Goal: Task Accomplishment & Management: Manage account settings

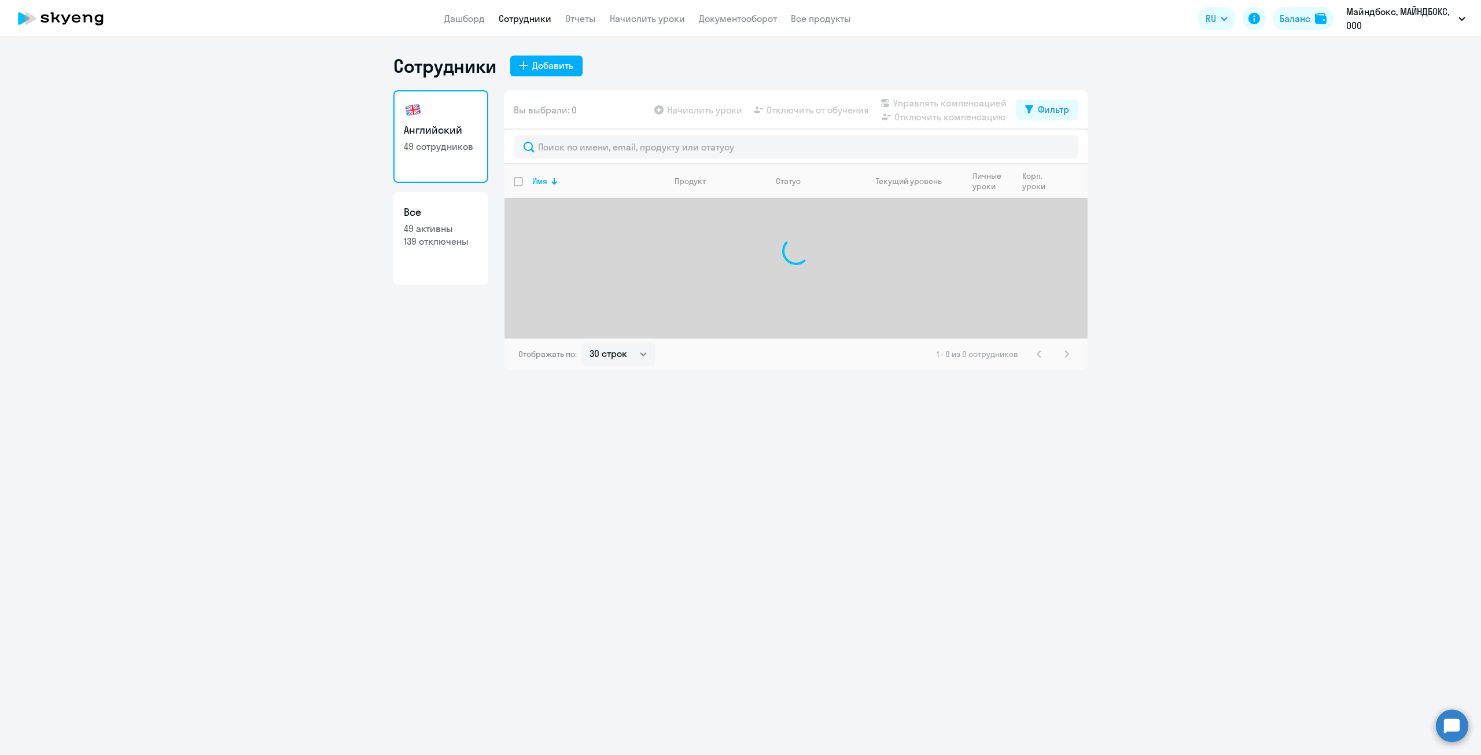
select select "30"
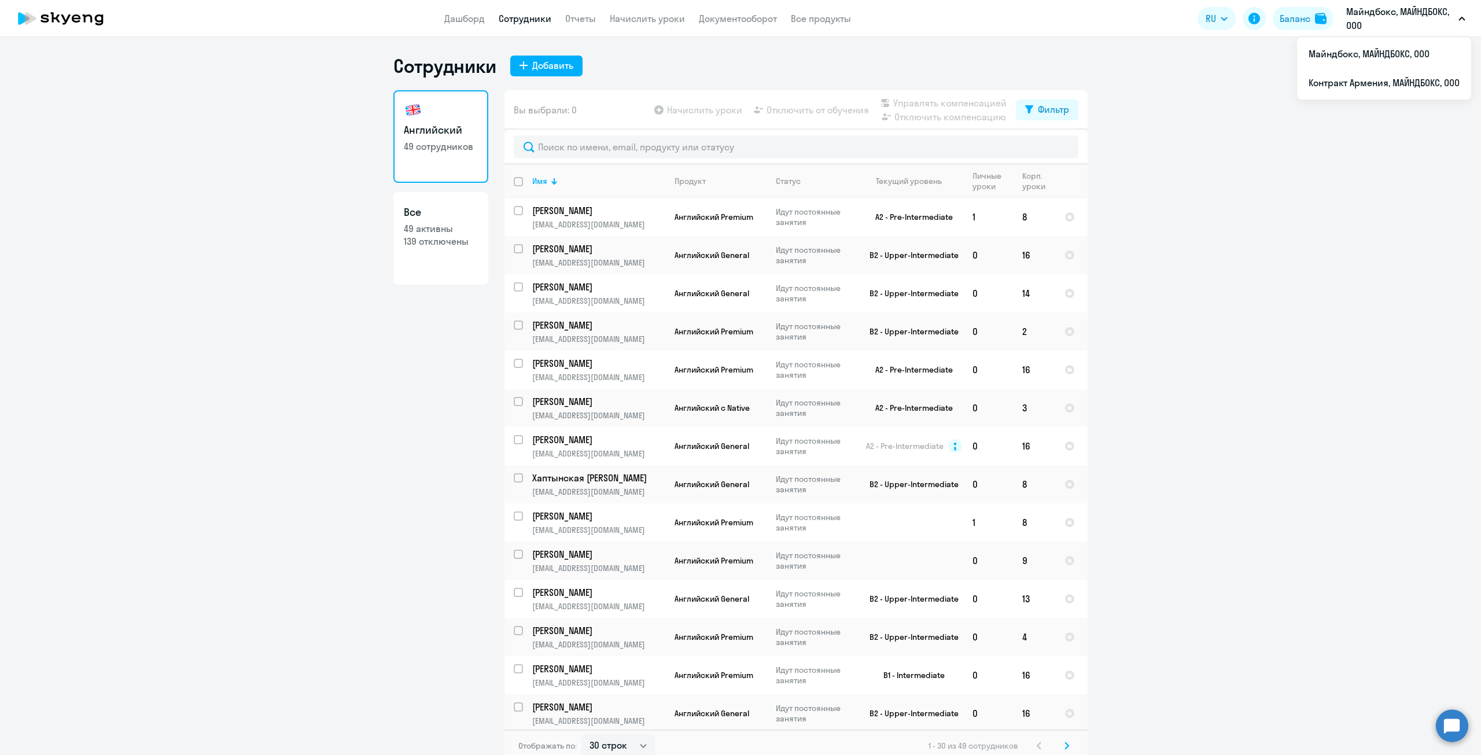
click at [1350, 21] on p "Майндбокс, МАЙНДБОКС, ООО" at bounding box center [1400, 19] width 108 height 28
click at [1365, 21] on p "Майндбокс, МАЙНДБОКС, ООО" at bounding box center [1400, 19] width 108 height 28
click at [1359, 25] on p "Майндбокс, МАЙНДБОКС, ООО" at bounding box center [1400, 19] width 108 height 28
click at [1356, 30] on p "Майндбокс, МАЙНДБОКС, ООО" at bounding box center [1400, 19] width 108 height 28
click at [1329, 89] on li "Контракт Армения, МАЙНДБОКС, ООО" at bounding box center [1384, 82] width 174 height 29
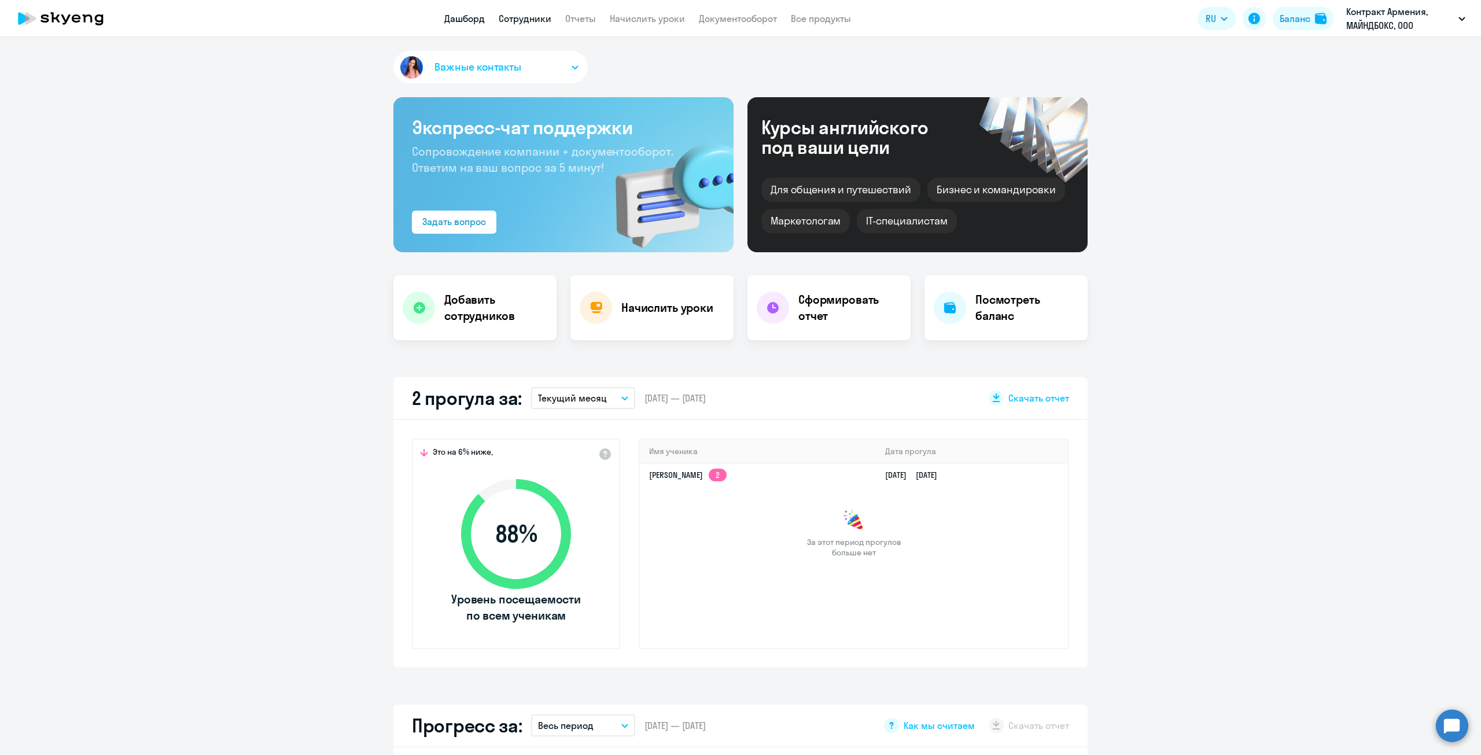
select select "30"
click at [531, 18] on link "Сотрудники" at bounding box center [525, 19] width 53 height 12
select select "30"
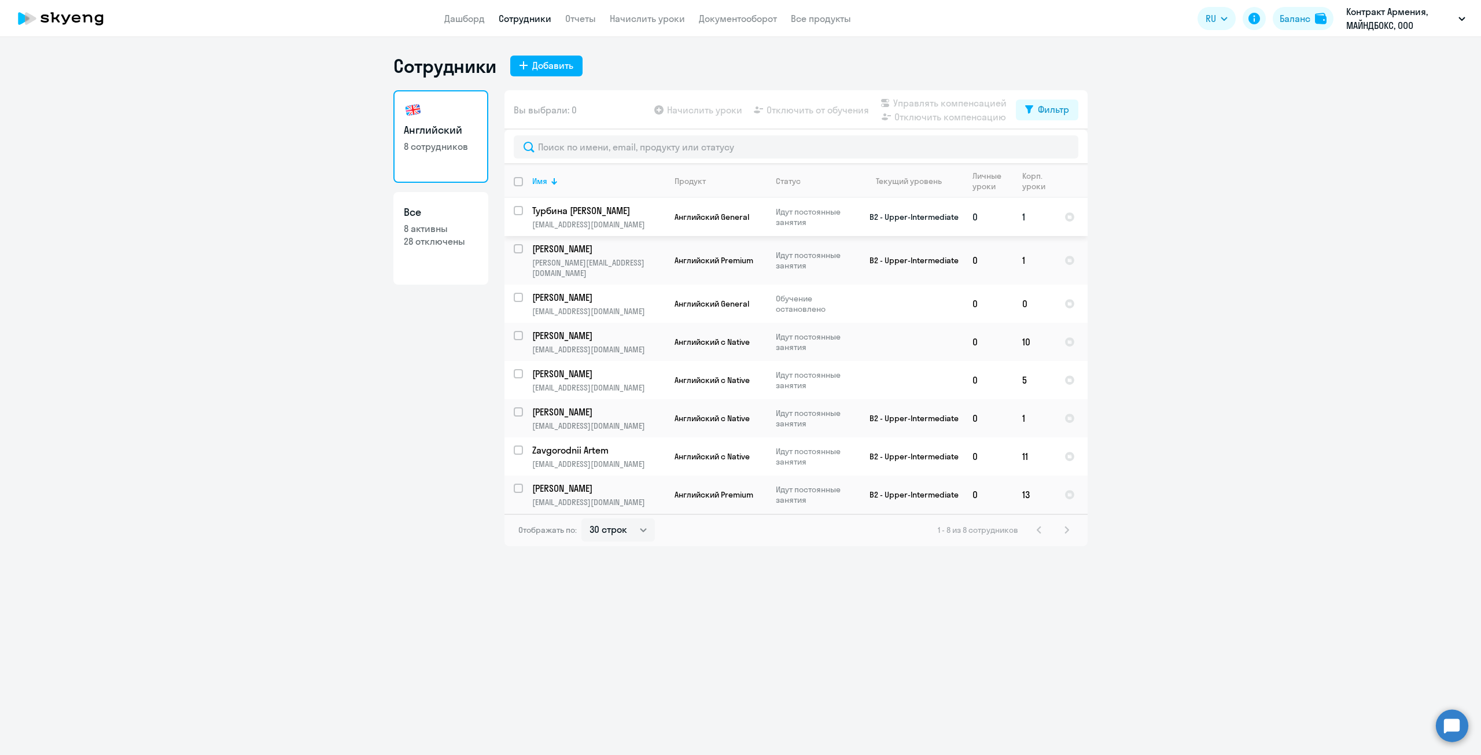
click at [549, 209] on p "Турбина Наталья" at bounding box center [597, 210] width 131 height 13
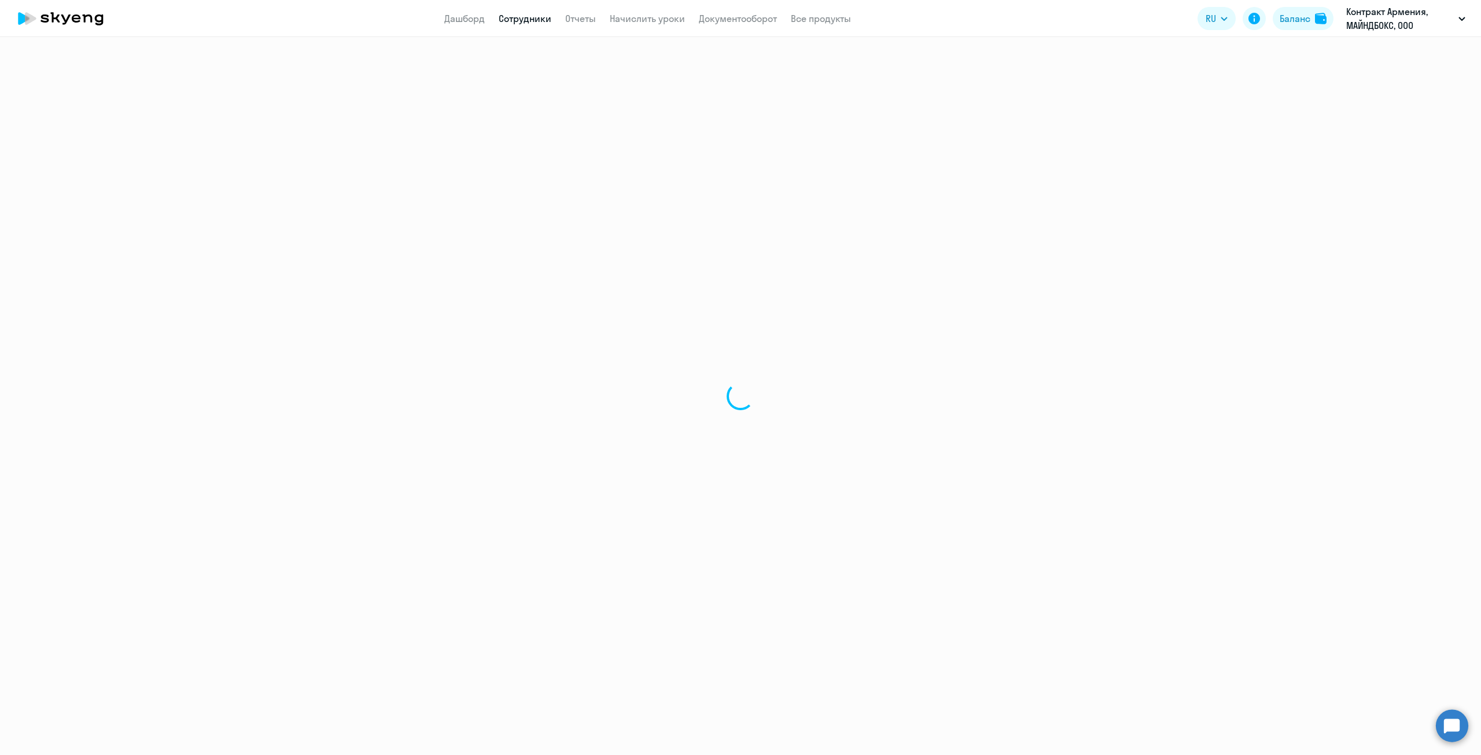
select select "english"
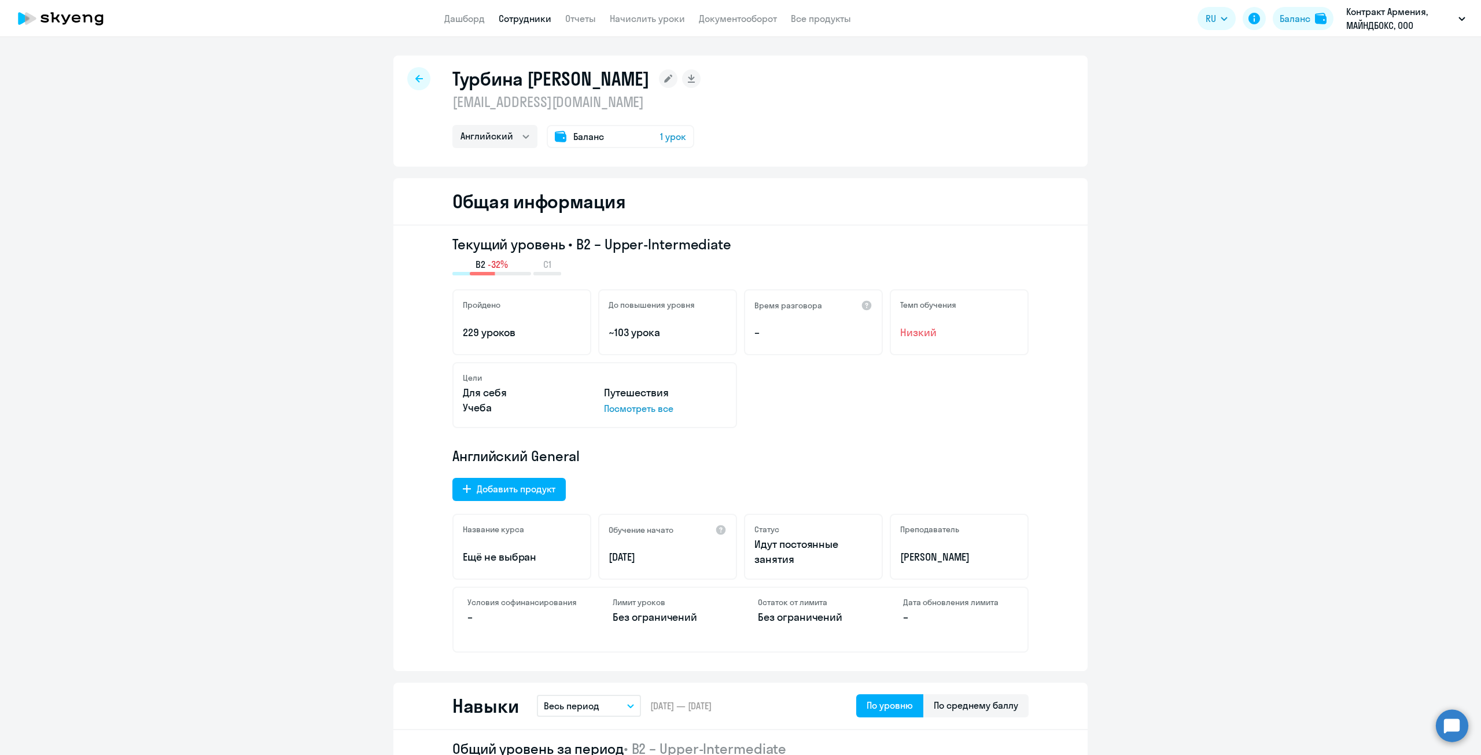
click at [417, 73] on div at bounding box center [418, 78] width 23 height 23
select select "30"
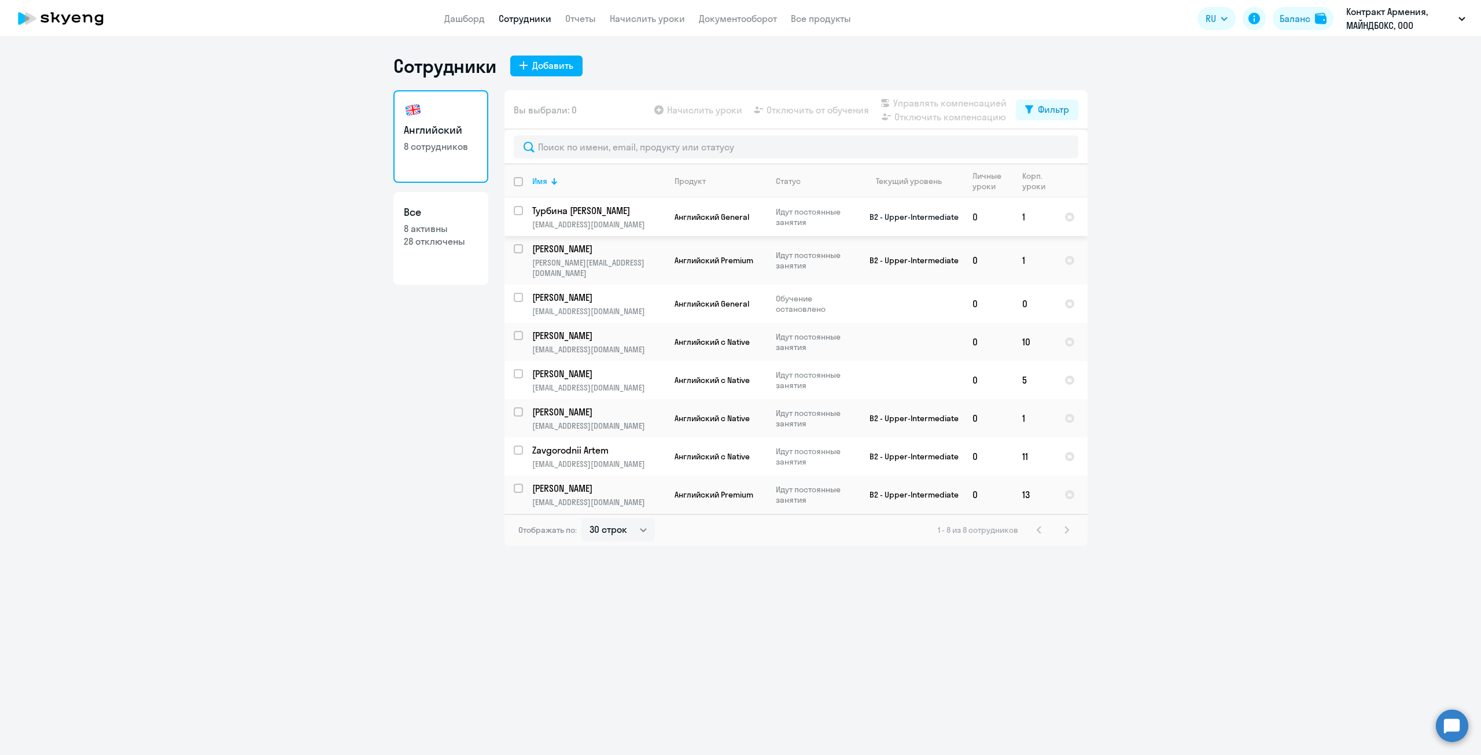
click at [522, 213] on input "select row 20503794" at bounding box center [525, 217] width 23 height 23
checkbox input "true"
click at [789, 108] on span "Отключить от обучения" at bounding box center [818, 110] width 102 height 14
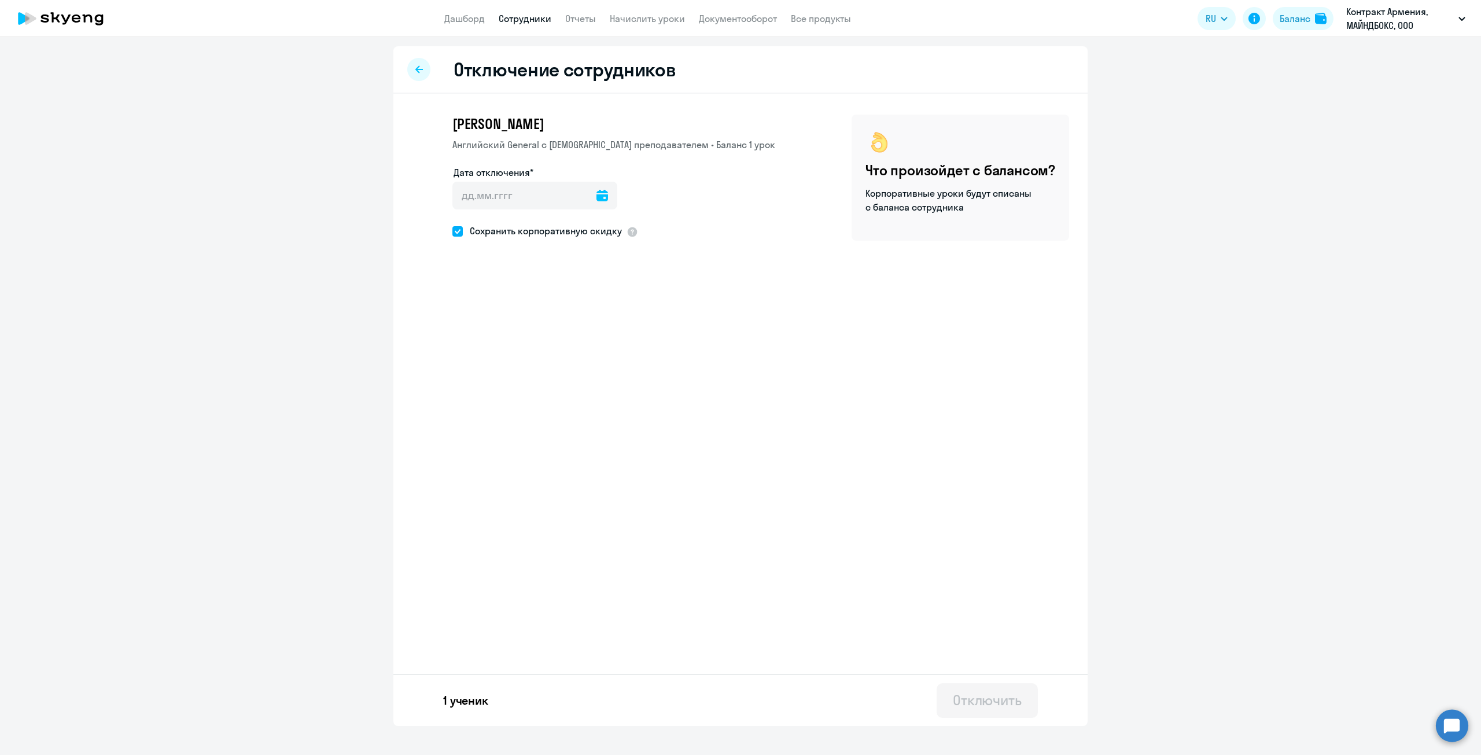
click at [597, 201] on icon at bounding box center [603, 196] width 12 height 12
click at [586, 331] on span "16" at bounding box center [584, 330] width 21 height 21
type input "16.08.2025"
type input "16.8.2025"
click at [461, 232] on span at bounding box center [457, 231] width 10 height 10
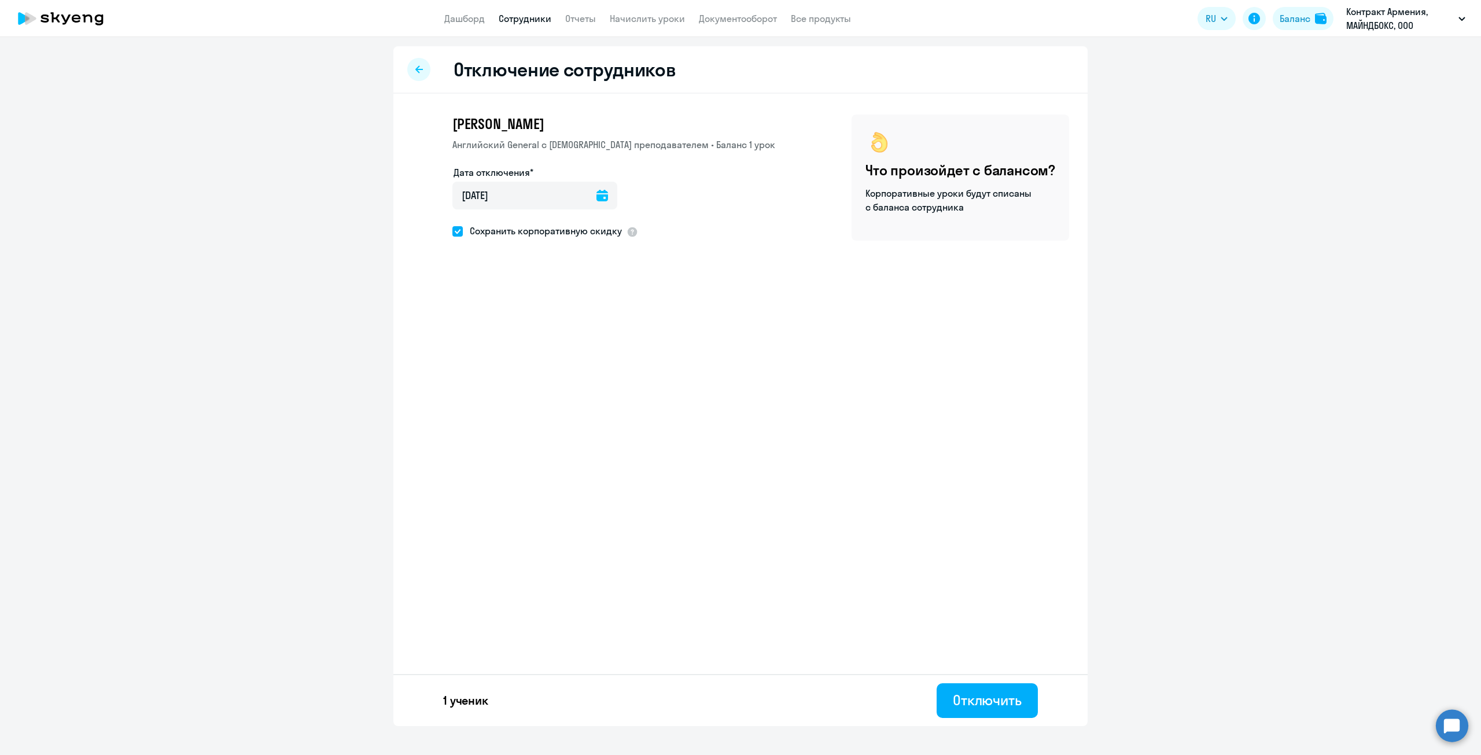
click at [452, 231] on input "Сохранить корпоративную скидку" at bounding box center [452, 231] width 1 height 1
checkbox input "false"
click at [1009, 702] on div "Отключить" at bounding box center [987, 700] width 69 height 19
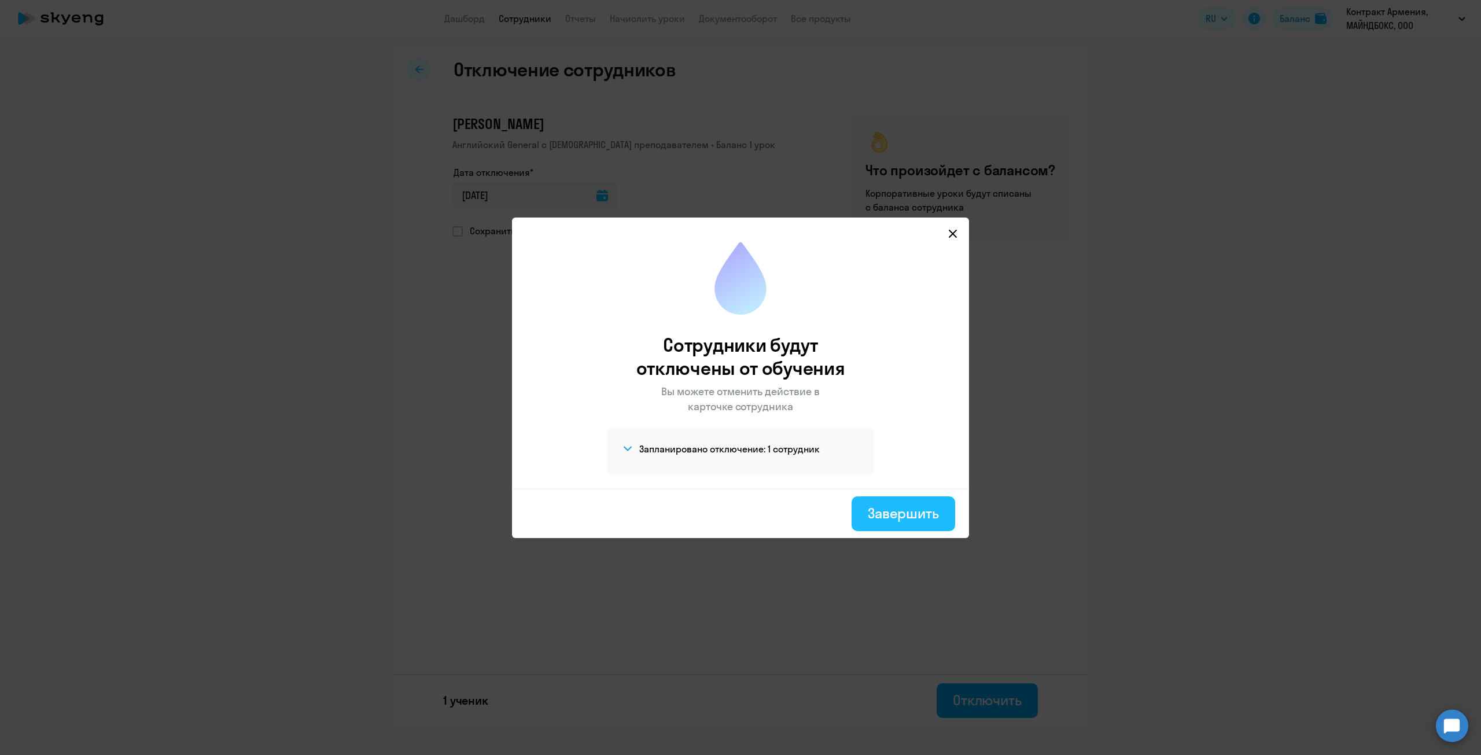
click at [878, 514] on div "Завершить" at bounding box center [903, 513] width 71 height 19
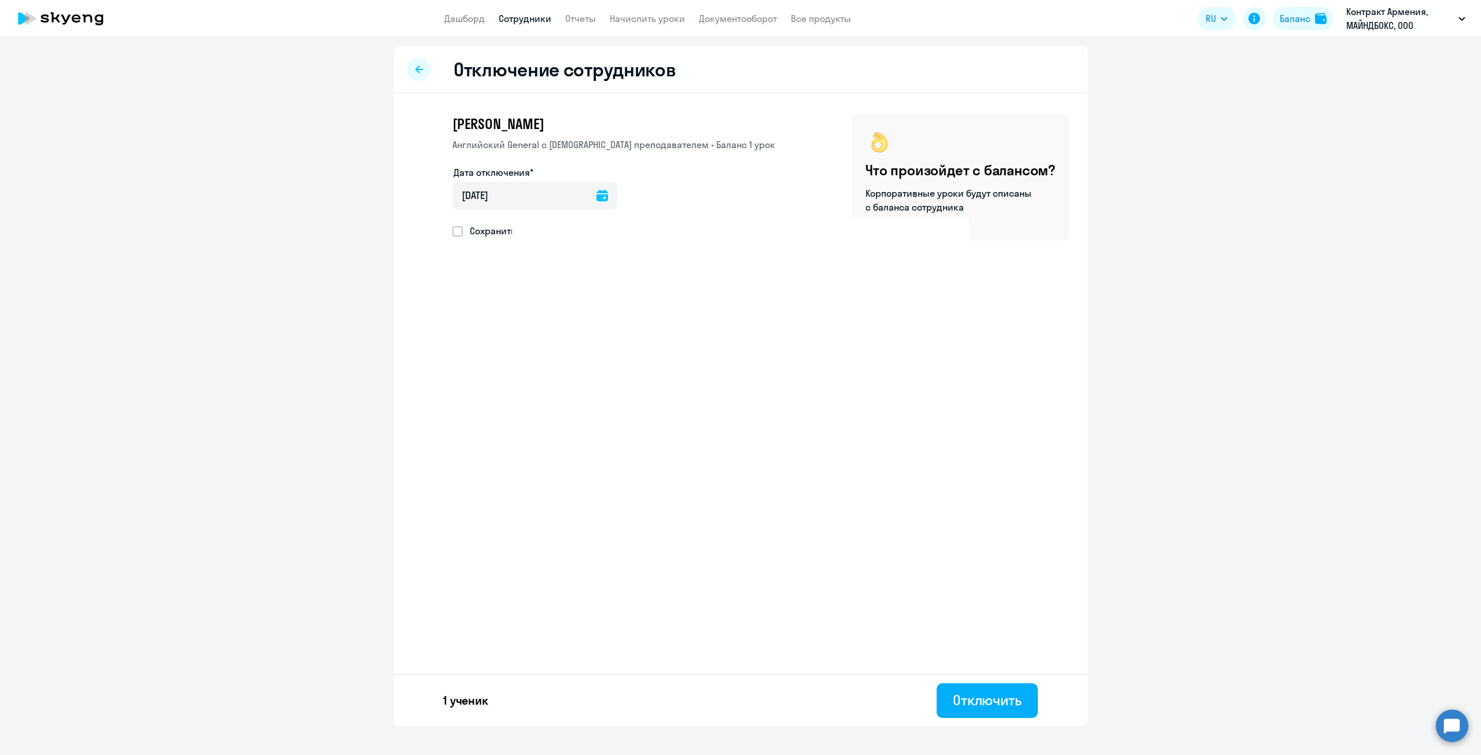
select select "30"
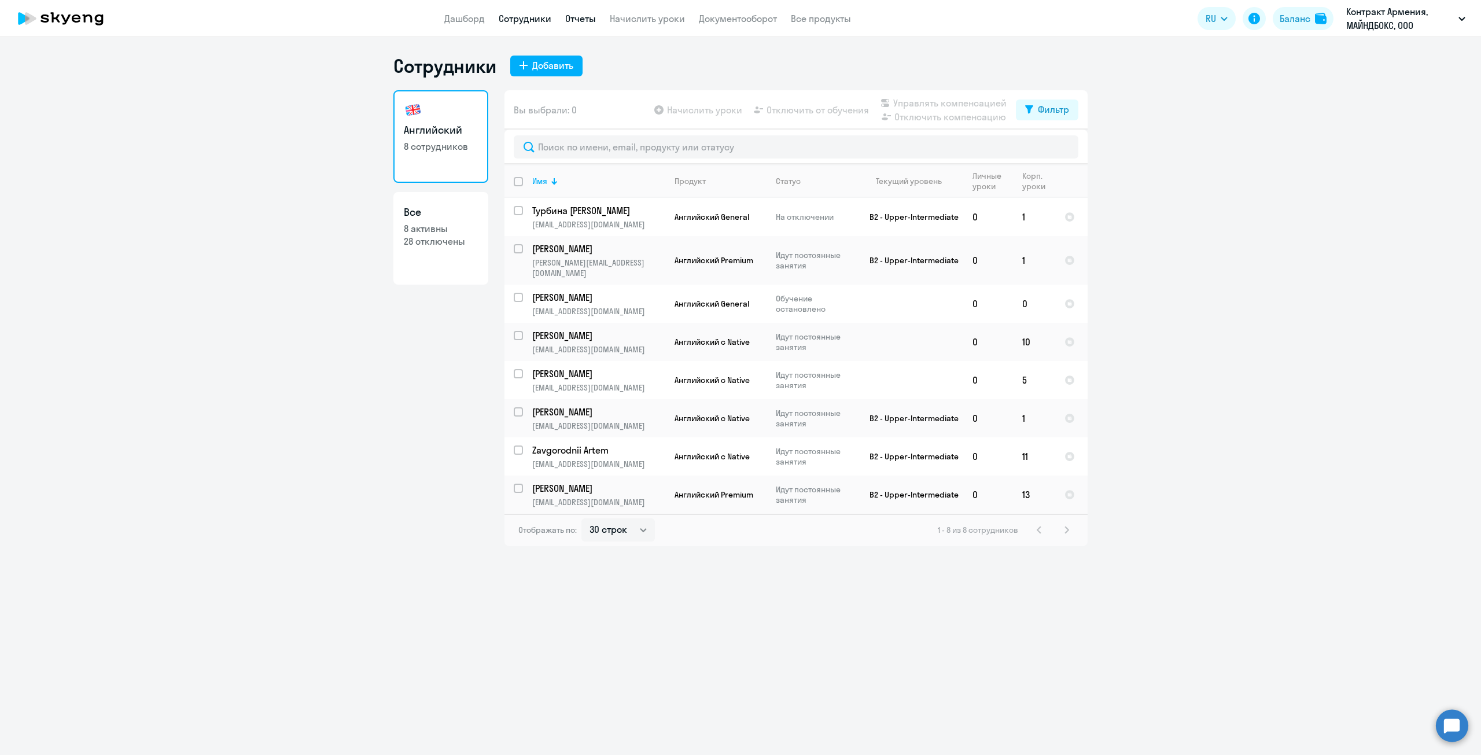
click at [574, 24] on link "Отчеты" at bounding box center [580, 19] width 31 height 12
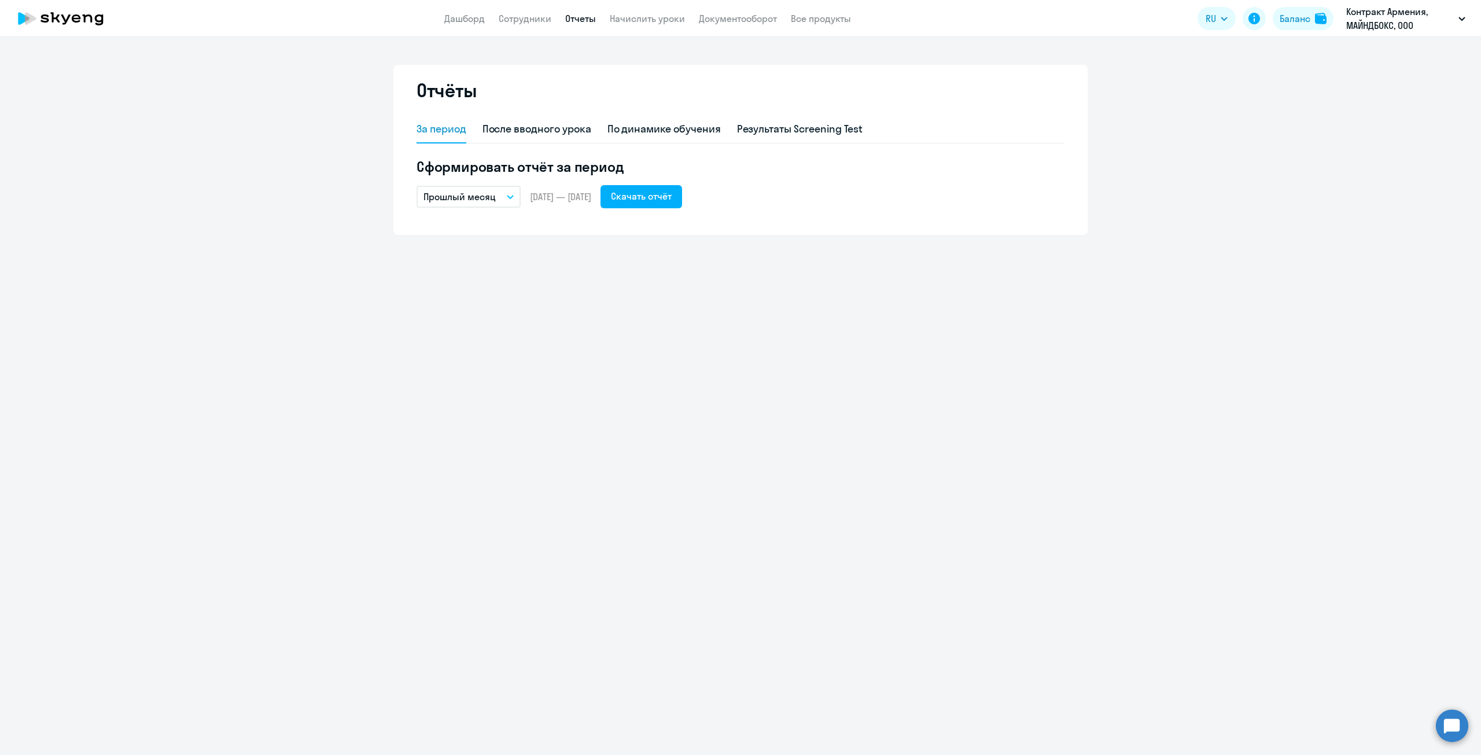
click at [495, 197] on button "Прошлый месяц" at bounding box center [469, 197] width 104 height 22
click at [466, 235] on li "Текущий месяц" at bounding box center [478, 229] width 122 height 29
click at [681, 186] on button "Скачать отчёт" at bounding box center [642, 196] width 82 height 23
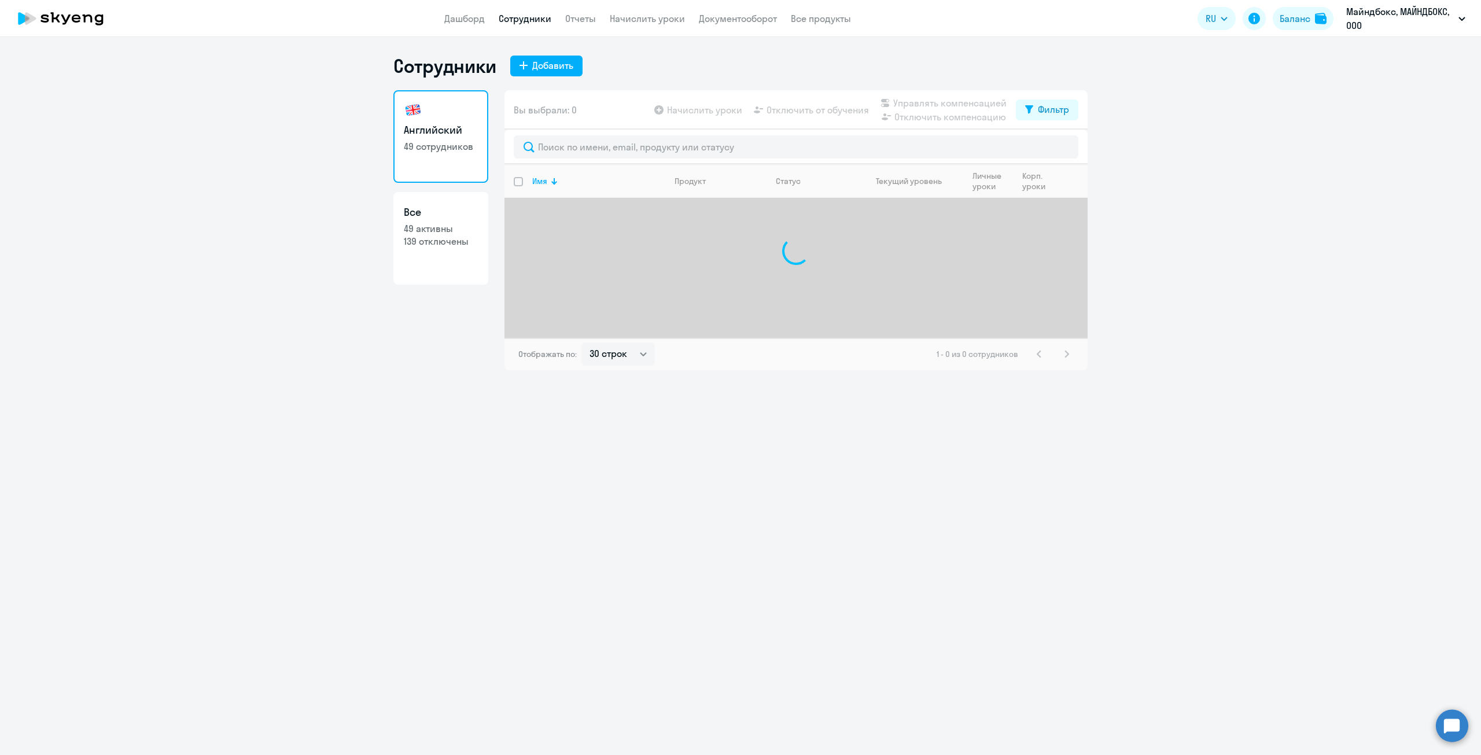
select select "30"
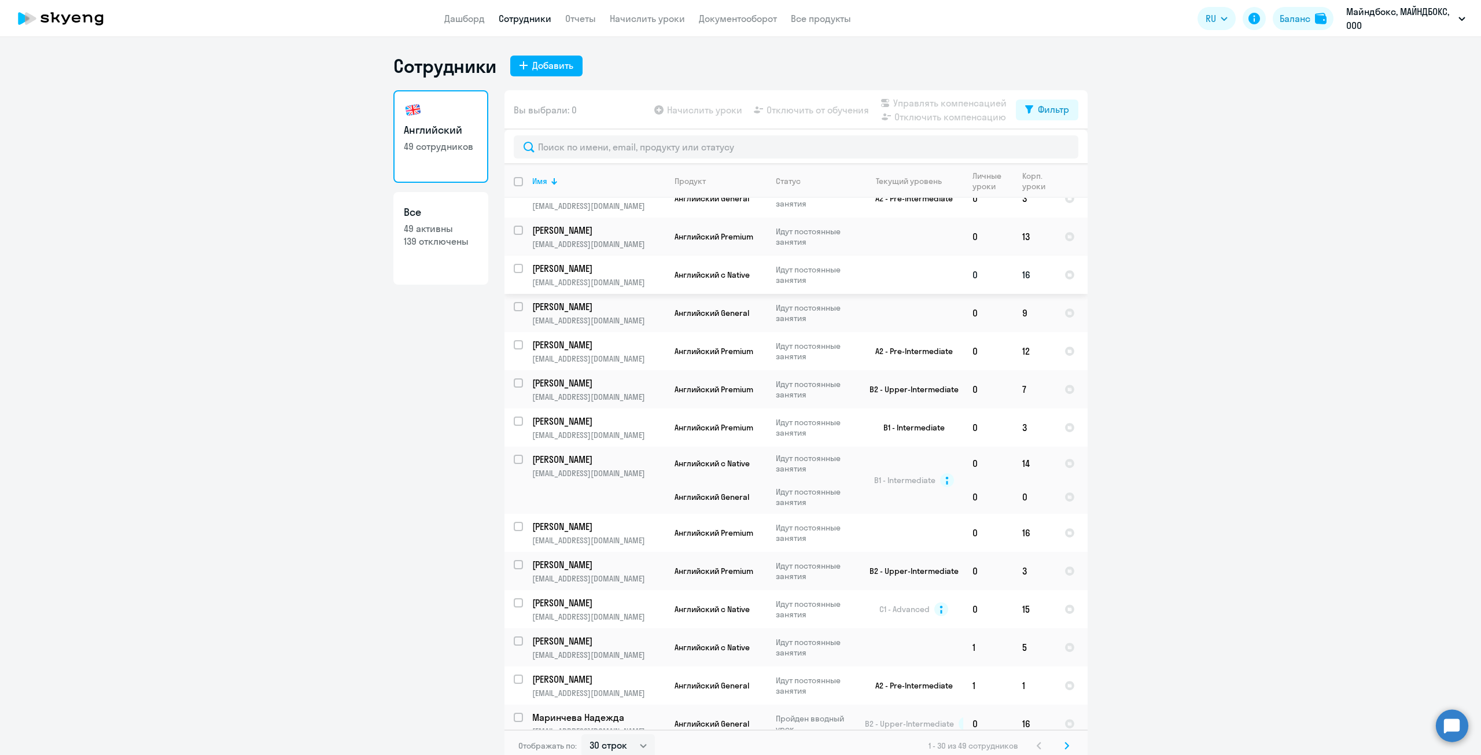
scroll to position [7, 0]
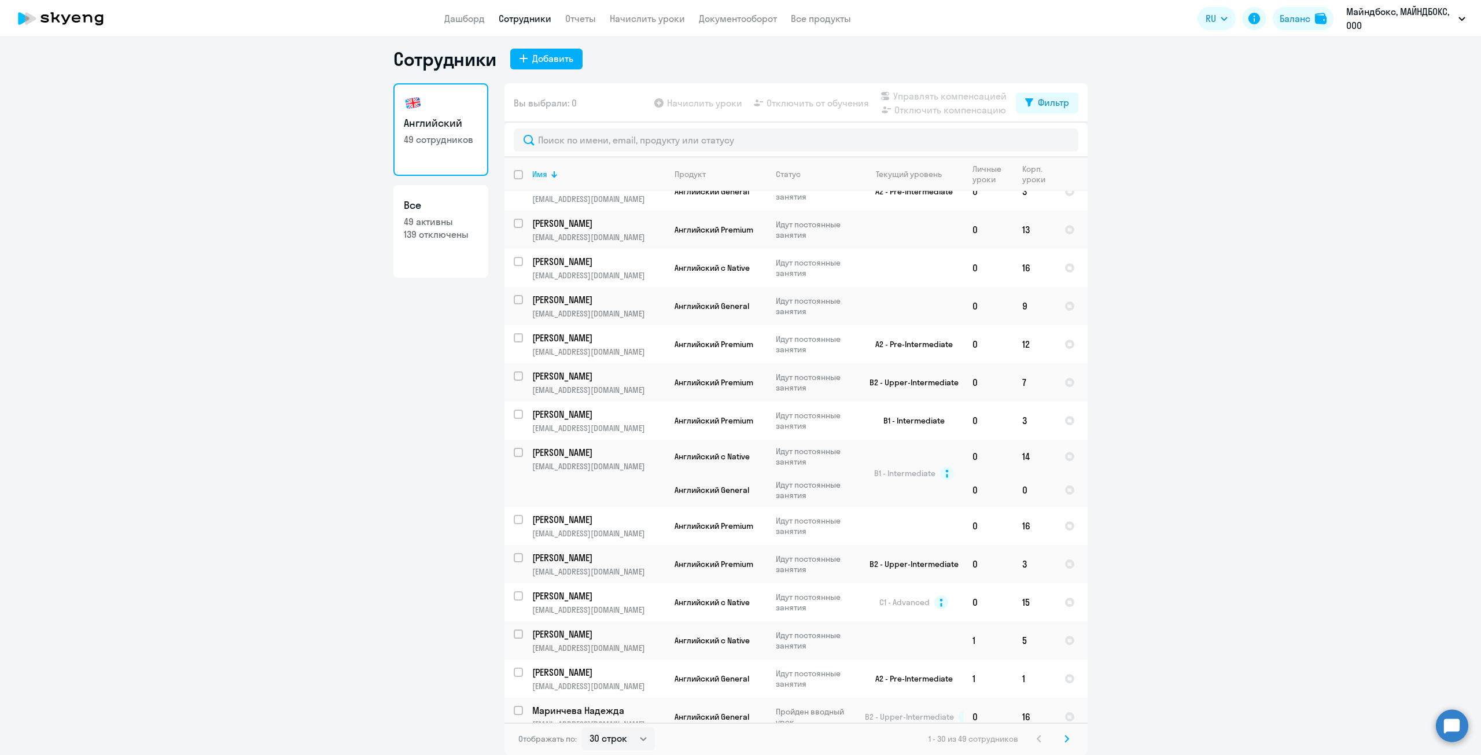
click at [1066, 742] on svg-icon at bounding box center [1067, 739] width 14 height 14
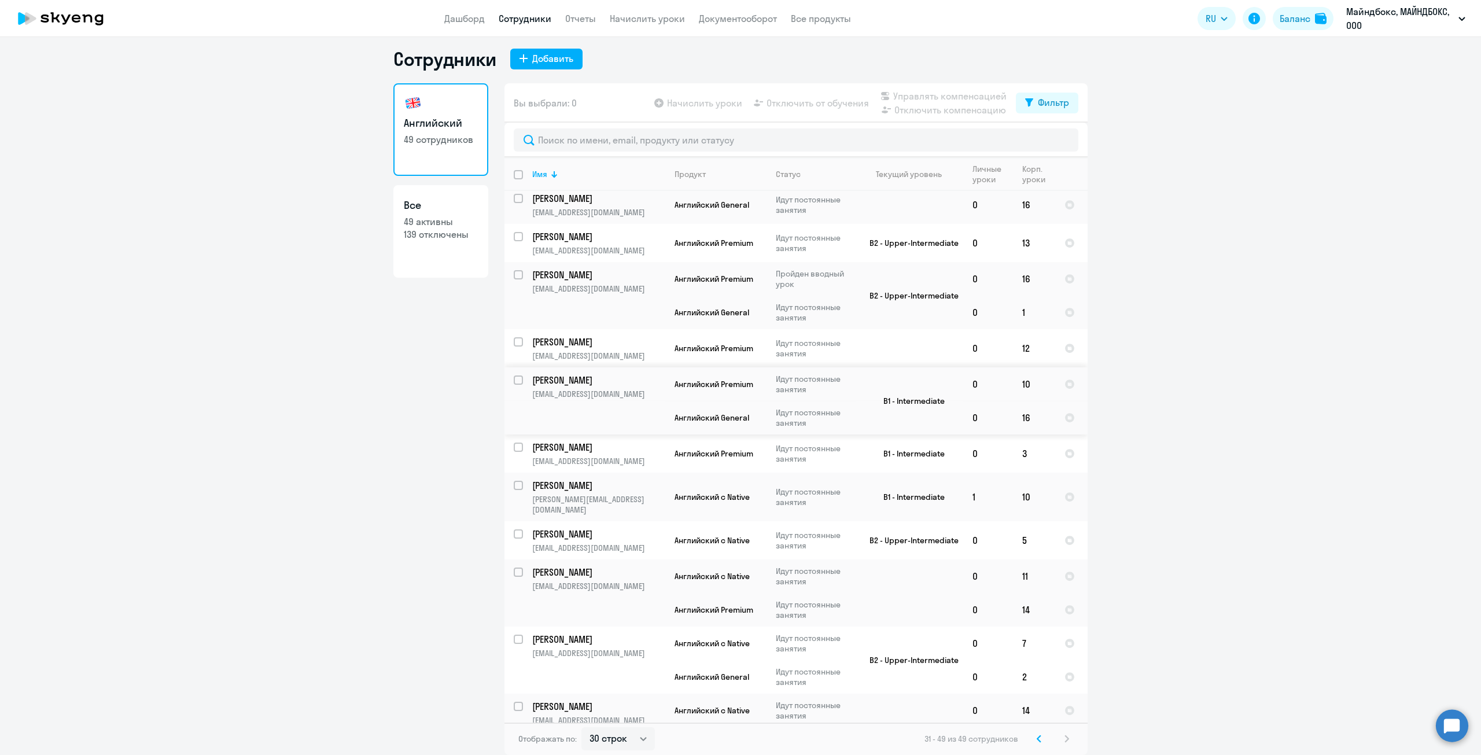
scroll to position [325, 0]
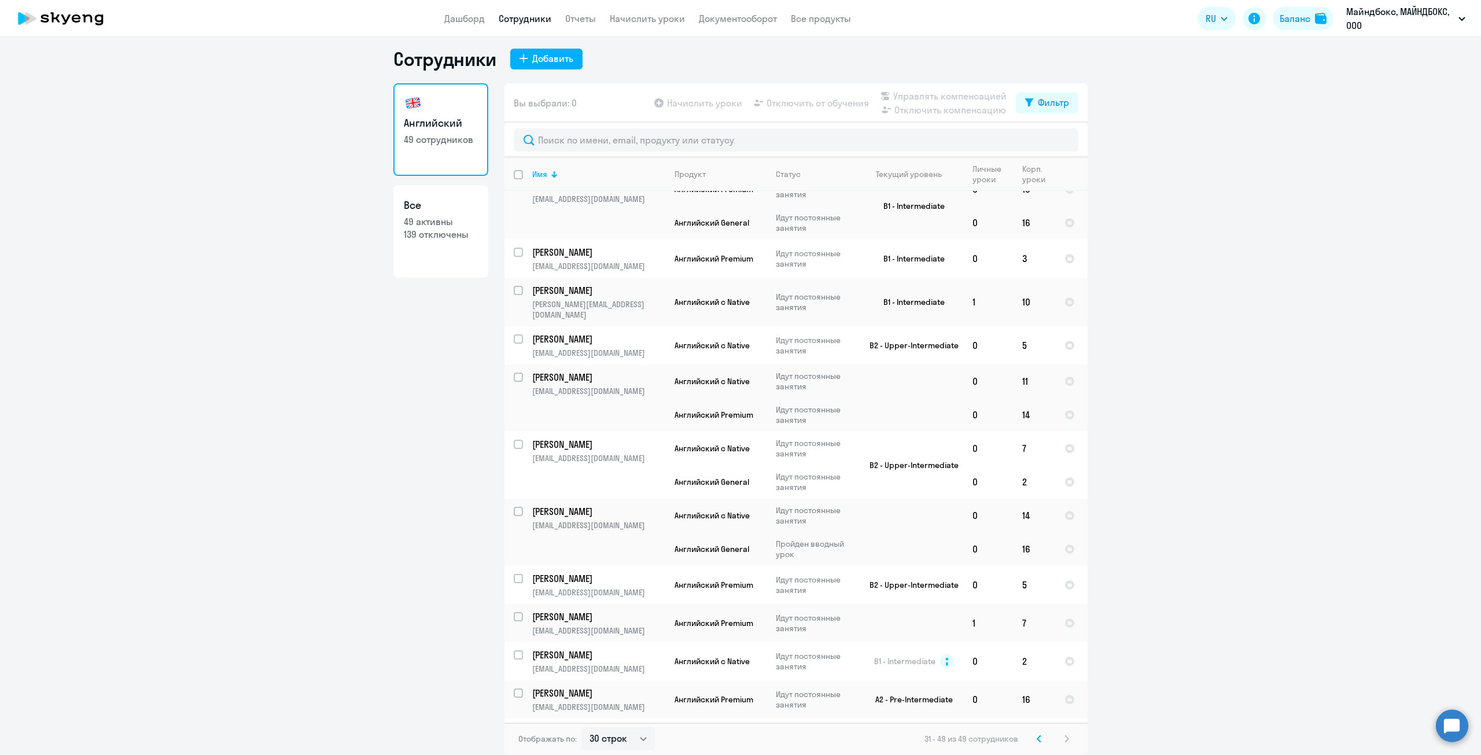
click at [1039, 738] on svg-icon at bounding box center [1039, 739] width 14 height 14
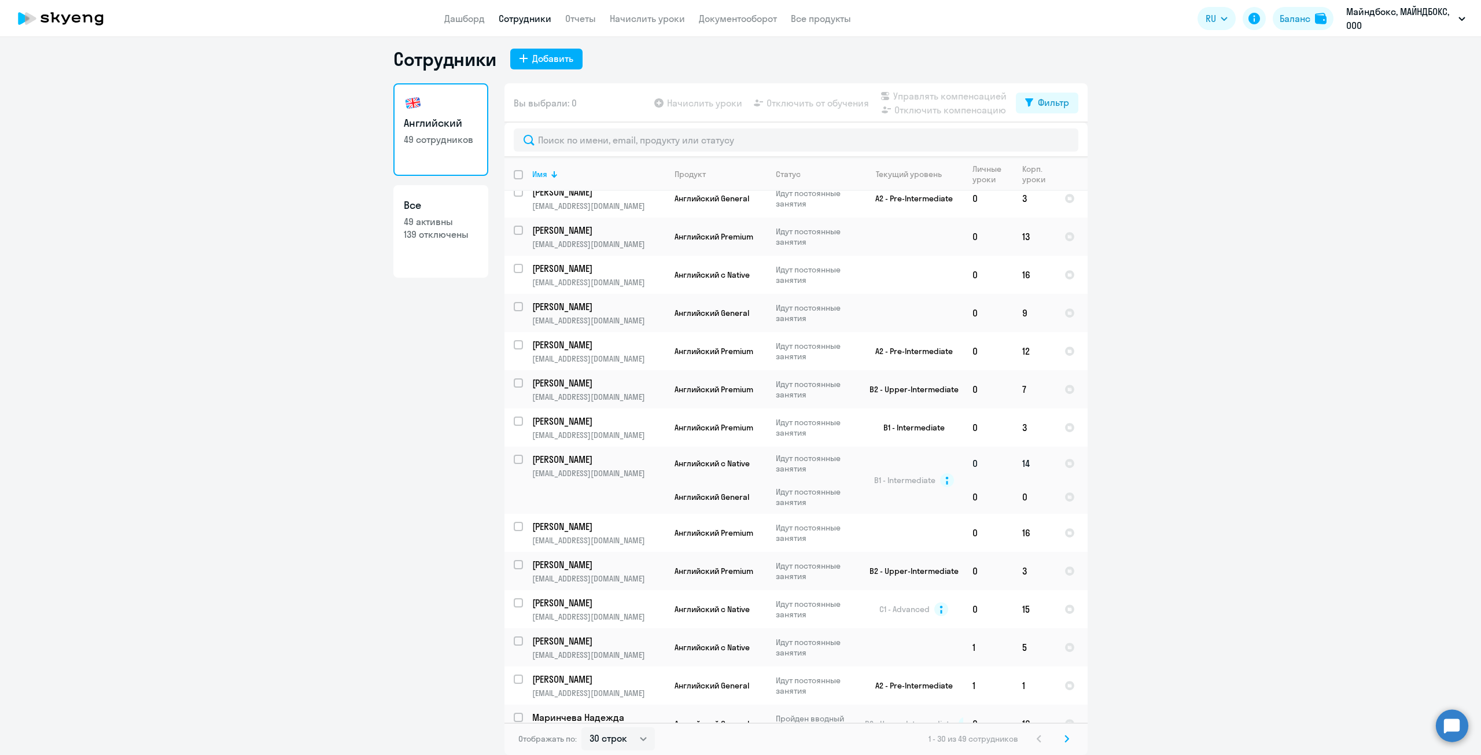
scroll to position [630, 0]
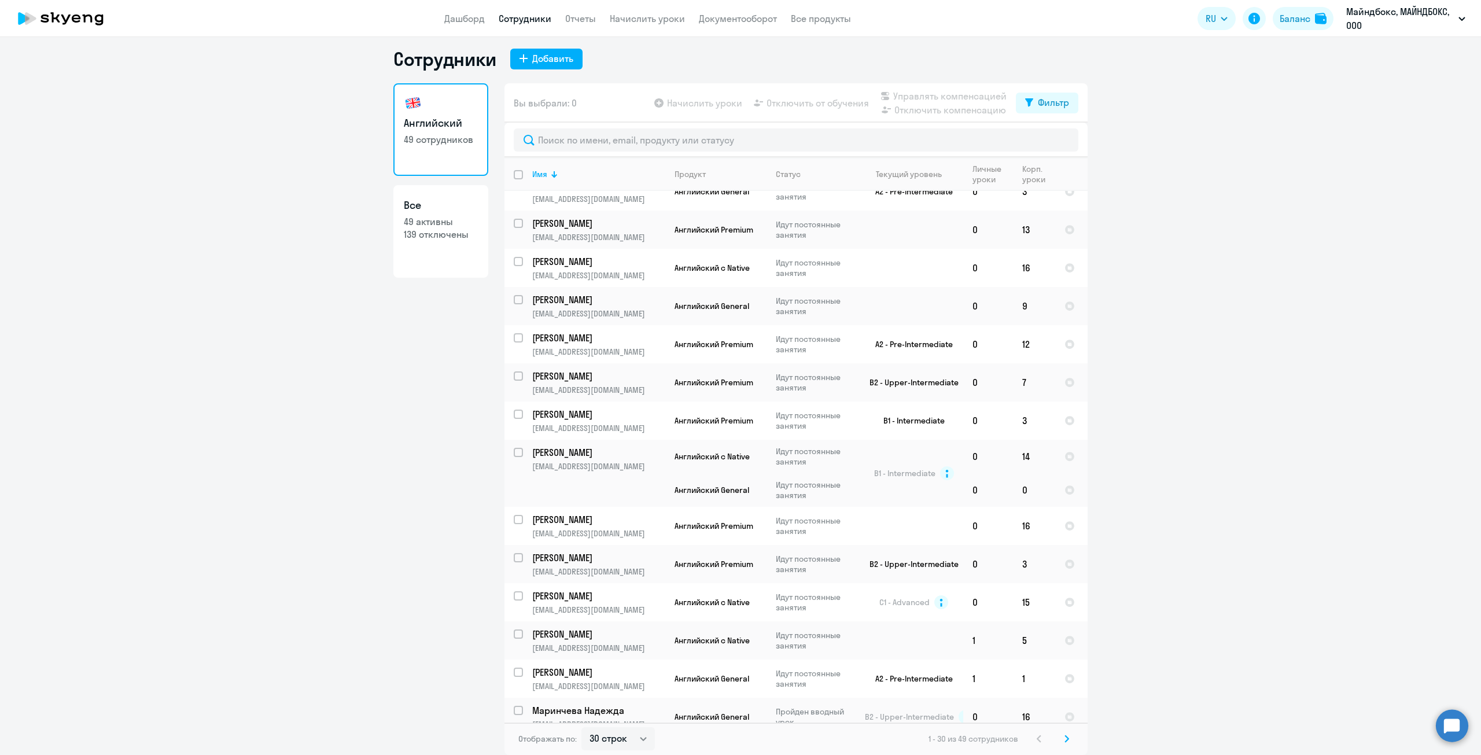
click at [1305, 143] on ng-component "Сотрудники Добавить Английский 49 сотрудников Все 49 активны 139 отключены Вы в…" at bounding box center [740, 401] width 1481 height 708
